Goal: Check status: Check status

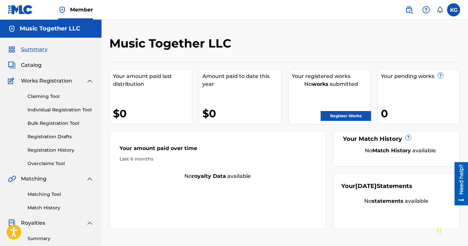
click at [381, 106] on div "0" at bounding box center [420, 113] width 79 height 15
click at [23, 61] on span "Catalog" at bounding box center [31, 65] width 21 height 8
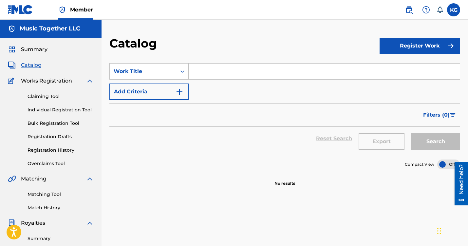
click at [21, 46] on span "Summary" at bounding box center [34, 50] width 27 height 8
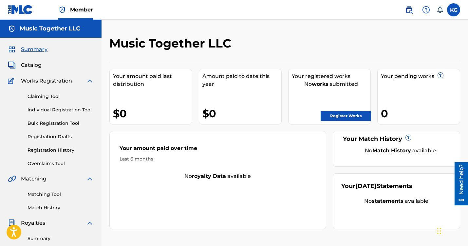
click at [381, 72] on div "Your pending works ?" at bounding box center [420, 76] width 79 height 8
click at [460, 5] on label at bounding box center [453, 9] width 13 height 13
click at [454, 10] on input "KG [PERSON_NAME] [EMAIL_ADDRESS][DOMAIN_NAME] Notification Preferences Profile …" at bounding box center [454, 10] width 0 height 0
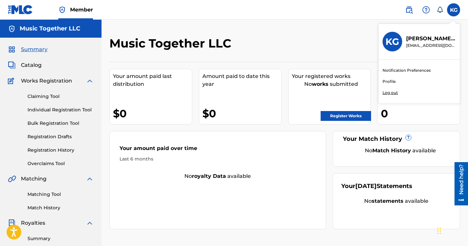
scroll to position [1, 0]
click at [396, 79] on link "Profile" at bounding box center [389, 82] width 13 height 6
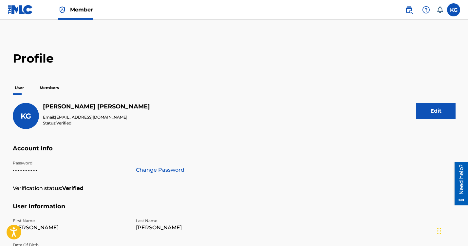
click at [61, 81] on p "Members" at bounding box center [49, 88] width 23 height 14
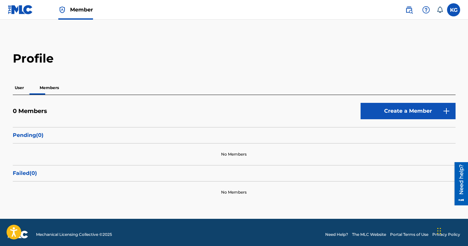
click at [26, 81] on p "User" at bounding box center [19, 88] width 13 height 14
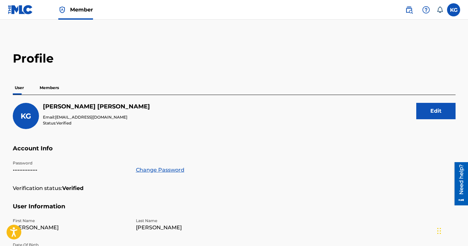
click at [459, 5] on label at bounding box center [453, 9] width 13 height 13
click at [454, 10] on input "KG [PERSON_NAME] [EMAIL_ADDRESS][DOMAIN_NAME] Notification Preferences Profile …" at bounding box center [454, 10] width 0 height 0
click at [337, 34] on main "Profile User Members KG [PERSON_NAME] Email: [EMAIL_ADDRESS][DOMAIN_NAME] Statu…" at bounding box center [234, 215] width 468 height 390
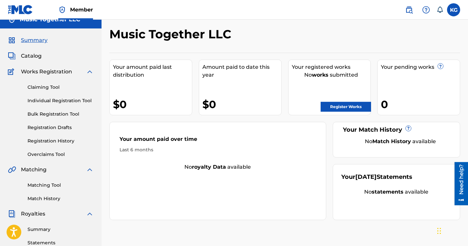
scroll to position [36, 0]
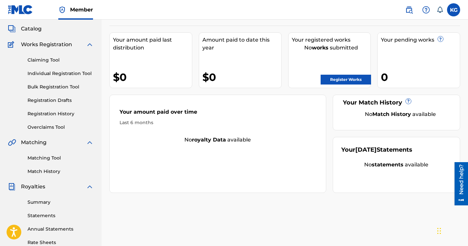
click at [28, 57] on link "Claiming Tool" at bounding box center [61, 60] width 66 height 7
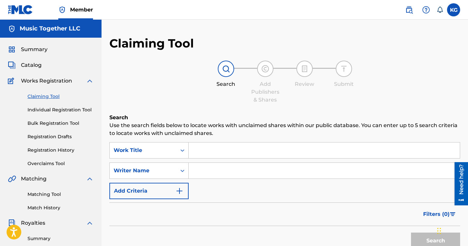
click at [197, 143] on input "Search Form" at bounding box center [324, 151] width 271 height 16
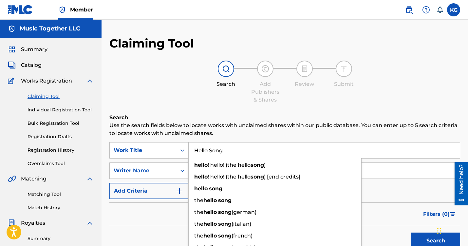
type input "Hello Song"
click at [133, 226] on div "Search" at bounding box center [284, 239] width 351 height 26
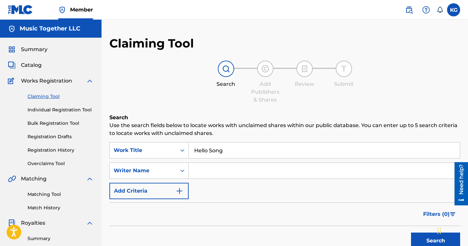
click at [189, 163] on input "Search Form" at bounding box center [324, 171] width 271 height 16
type input "Kenneth Guilmartin"
click at [411, 233] on button "Search" at bounding box center [435, 241] width 49 height 16
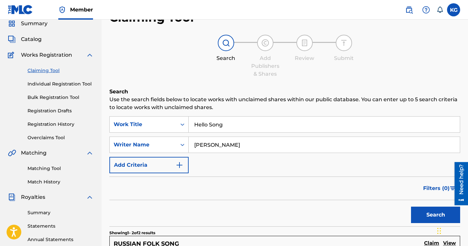
scroll to position [26, 0]
click at [28, 121] on link "Registration History" at bounding box center [61, 124] width 66 height 7
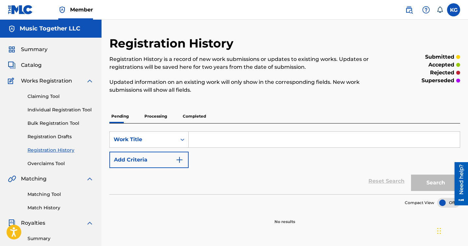
click at [198, 132] on input "Search Form" at bounding box center [324, 140] width 271 height 16
click at [152, 109] on p "Processing" at bounding box center [156, 116] width 27 height 14
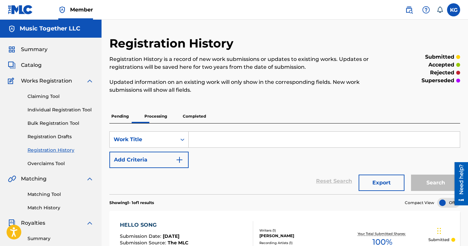
click at [181, 109] on p "Completed" at bounding box center [194, 116] width 27 height 14
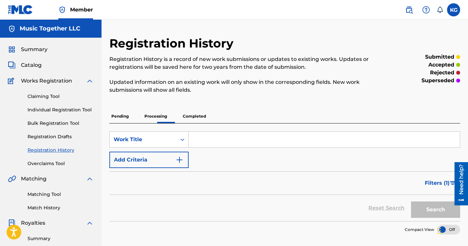
click at [152, 109] on p "Processing" at bounding box center [156, 116] width 27 height 14
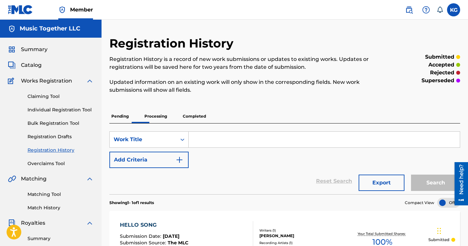
click at [129, 109] on p "Pending" at bounding box center [119, 116] width 21 height 14
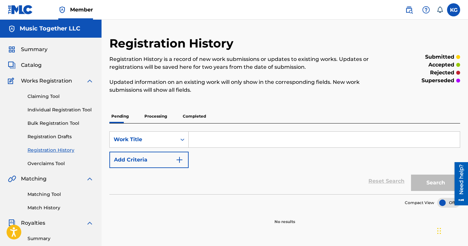
click at [149, 109] on p "Processing" at bounding box center [156, 116] width 27 height 14
